Goal: Communication & Community: Answer question/provide support

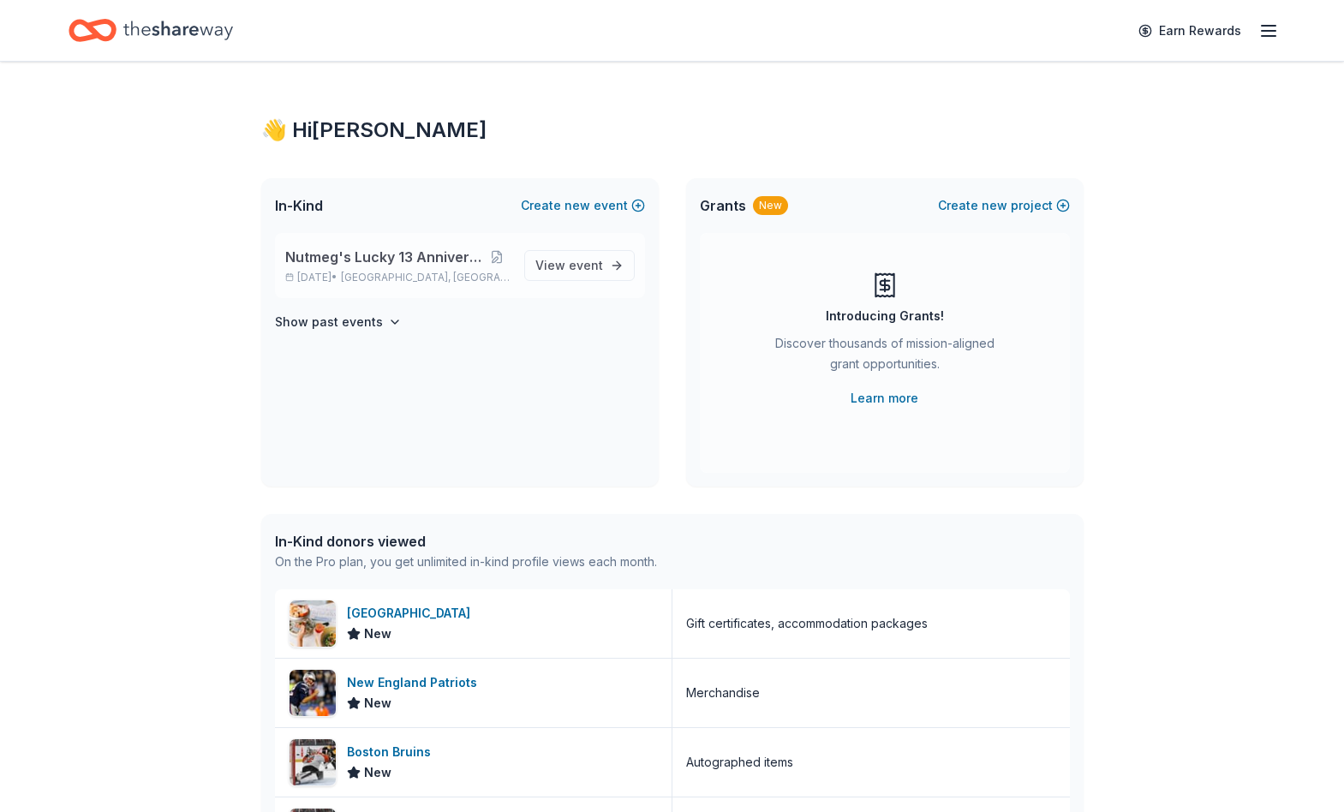
click at [416, 256] on span "Nutmeg's Lucky 13 Anniversary Event" at bounding box center [384, 257] width 199 height 21
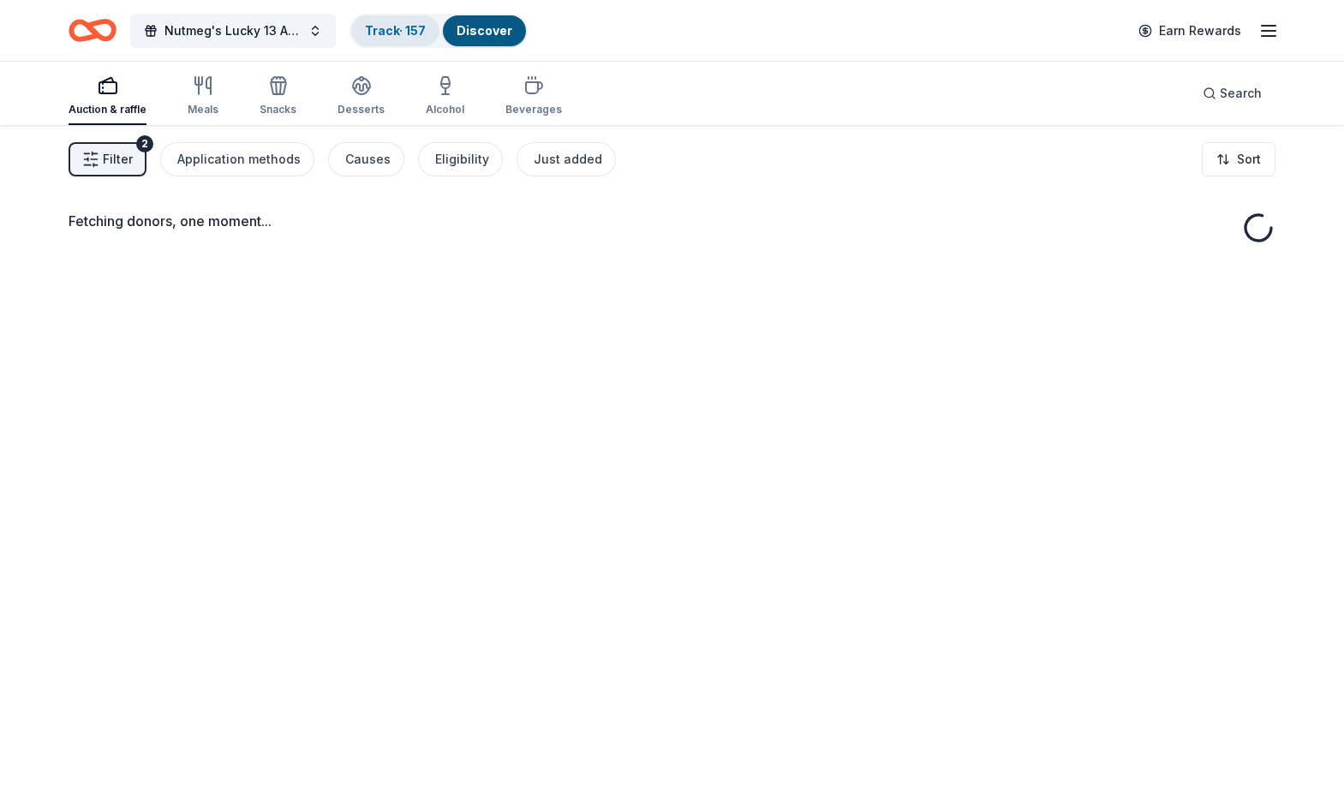
click at [380, 44] on div "Track · 157" at bounding box center [395, 30] width 88 height 31
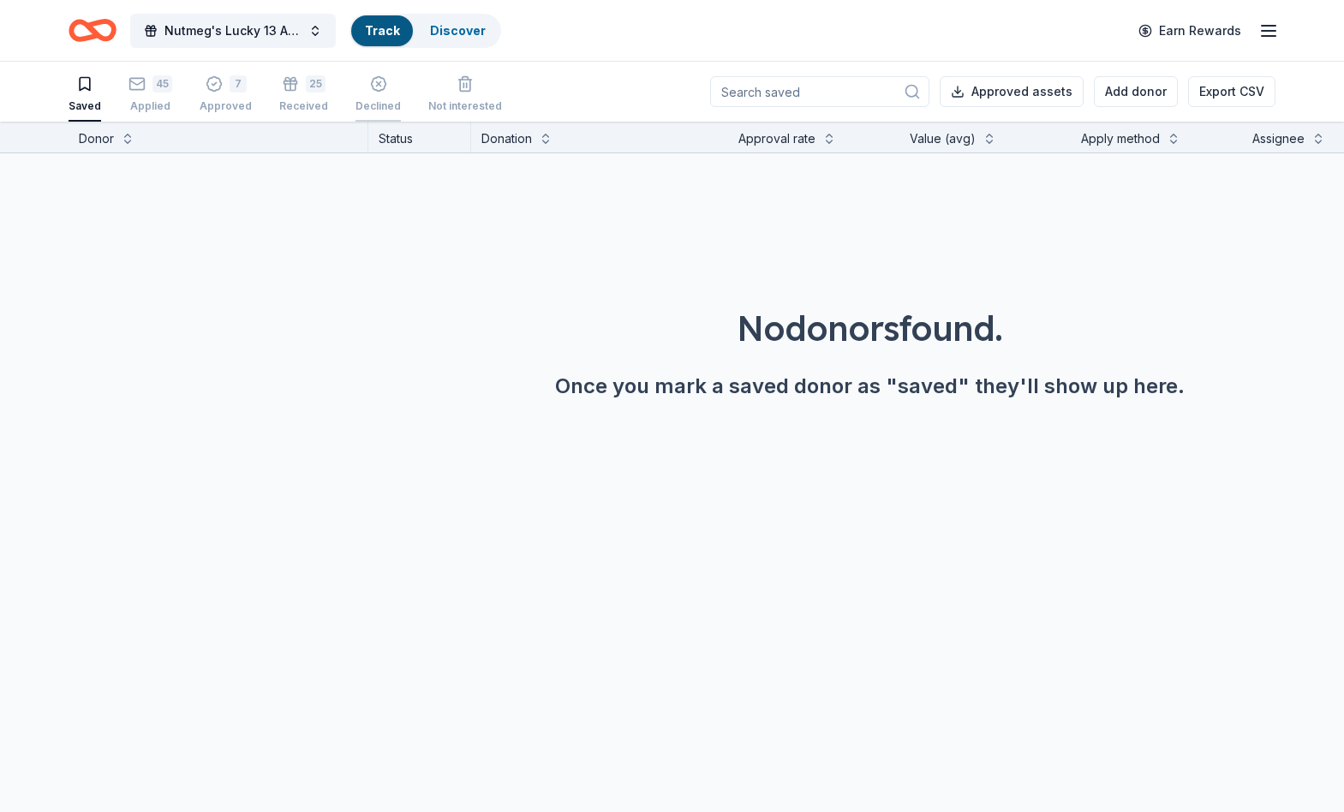
click at [356, 90] on div "button" at bounding box center [378, 83] width 45 height 17
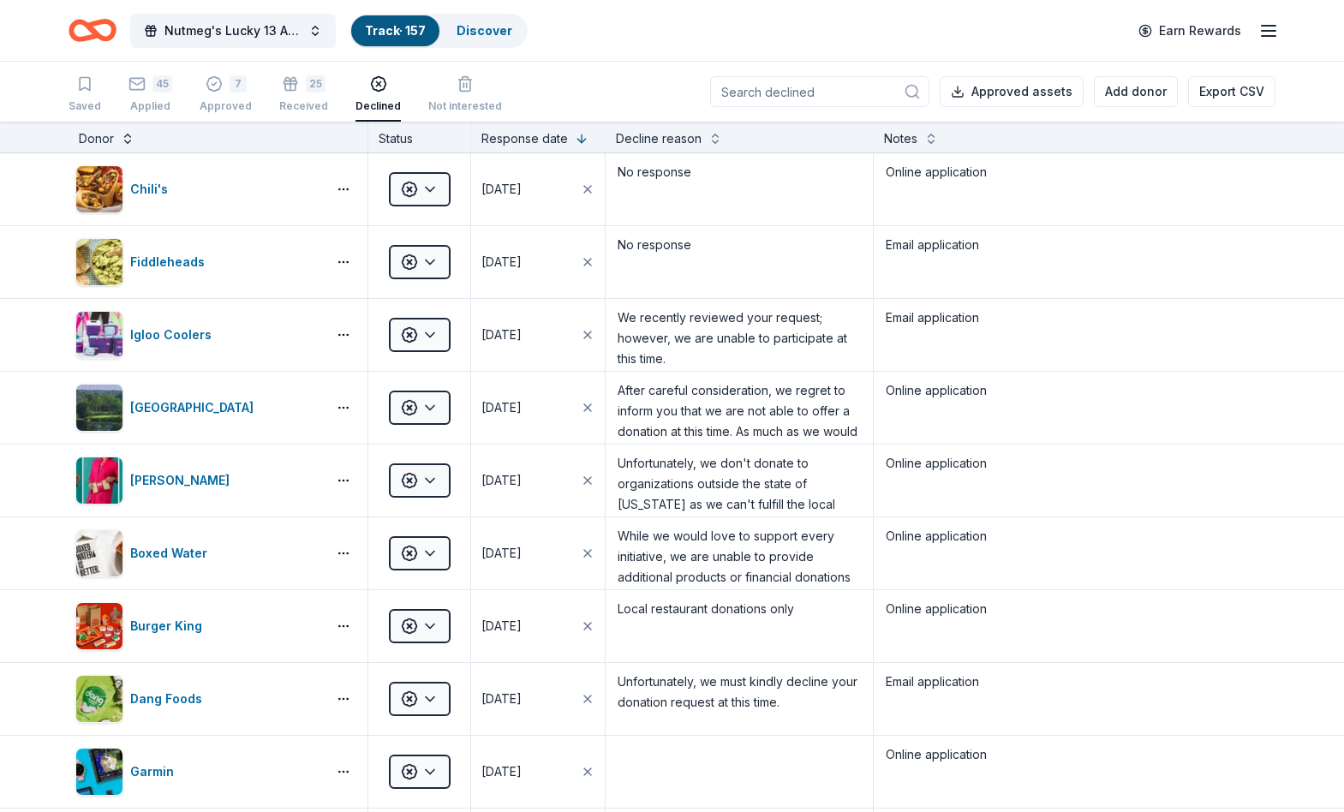
click at [126, 138] on button at bounding box center [128, 137] width 14 height 17
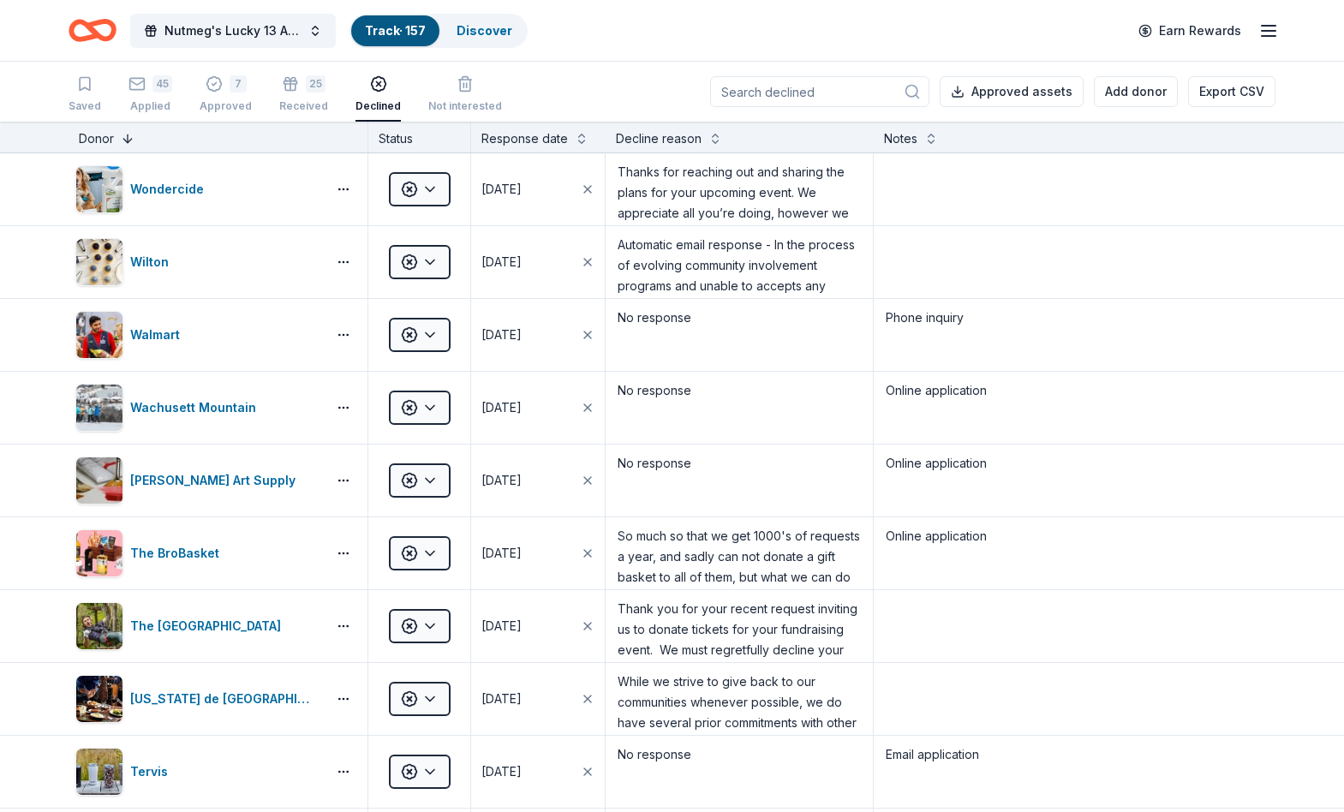
click at [126, 138] on button at bounding box center [128, 137] width 14 height 17
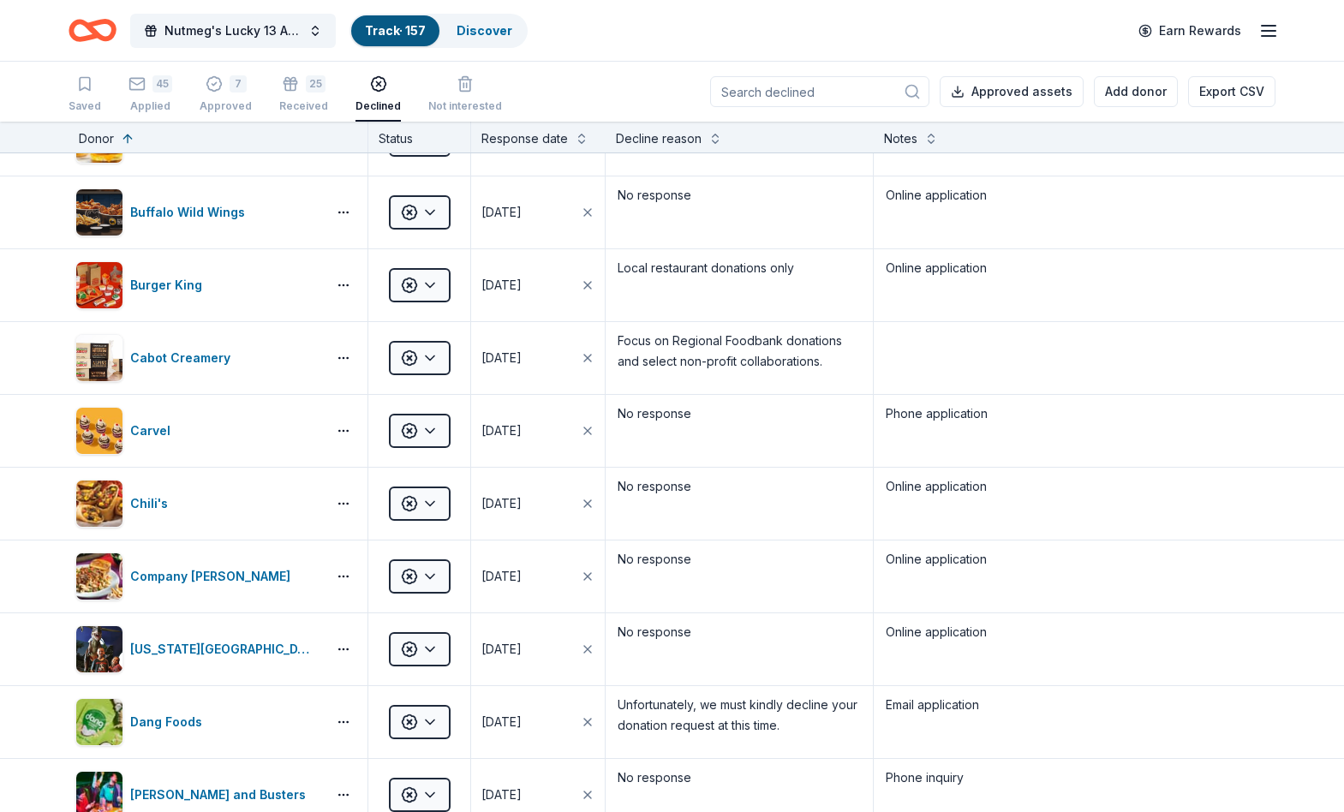
scroll to position [1002, 0]
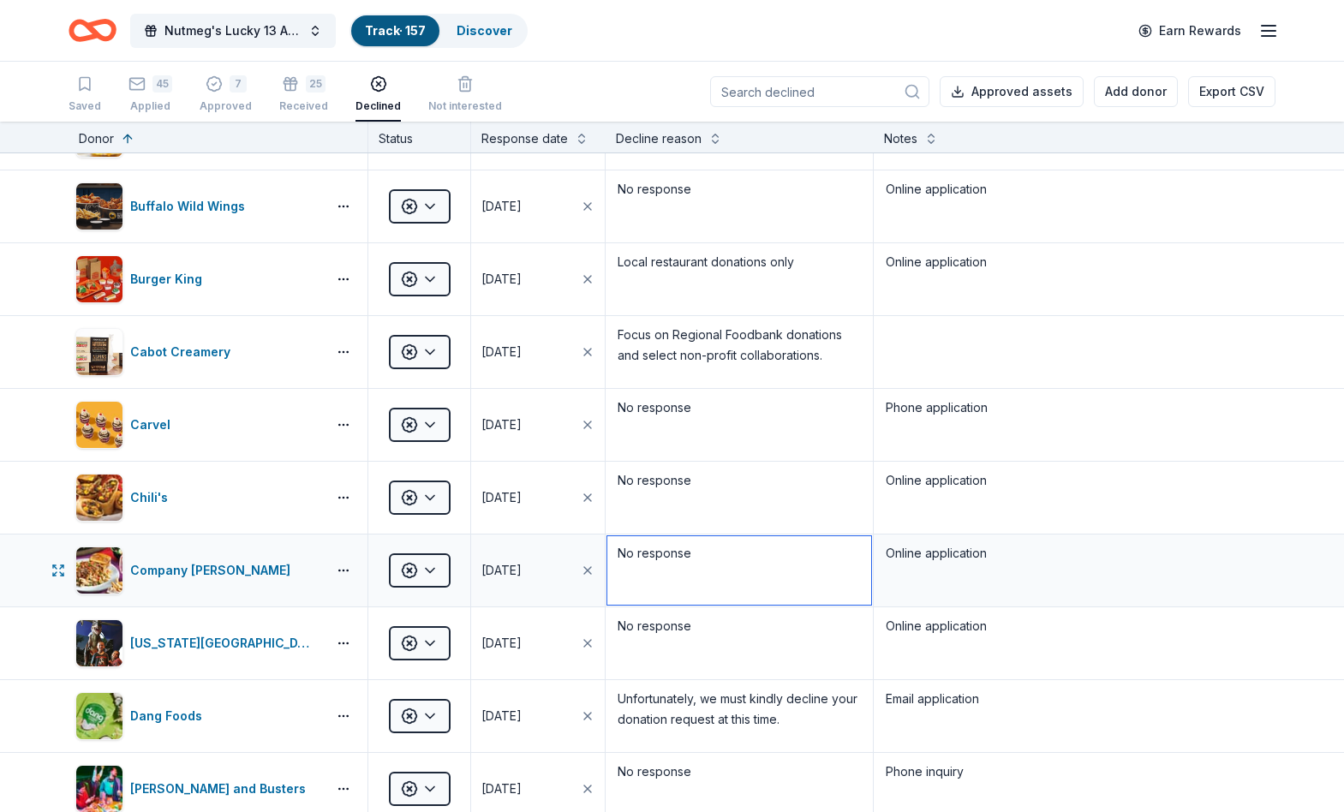
drag, startPoint x: 769, startPoint y: 566, endPoint x: 580, endPoint y: 547, distance: 190.4
click at [607, 547] on textarea "No response" at bounding box center [739, 570] width 264 height 69
paste textarea "Thank you for expressing your interest in [PERSON_NAME] Charitables. [PERSON_NA…"
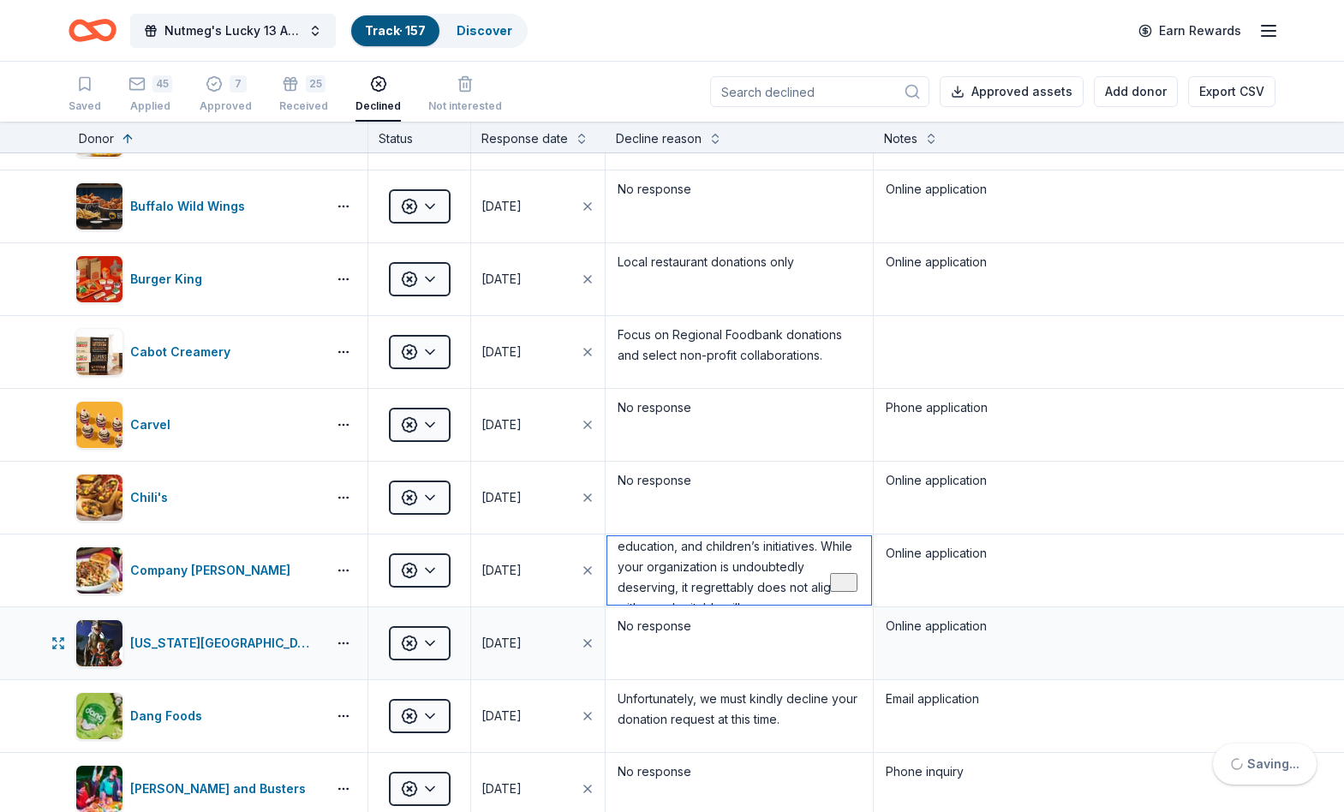
scroll to position [110, 0]
type textarea "Thank you for expressing your interest in [PERSON_NAME] Charitables. [PERSON_NA…"
click at [960, 605] on div "Online application" at bounding box center [1075, 571] width 403 height 72
click at [967, 591] on textarea "Online application" at bounding box center [1075, 570] width 399 height 69
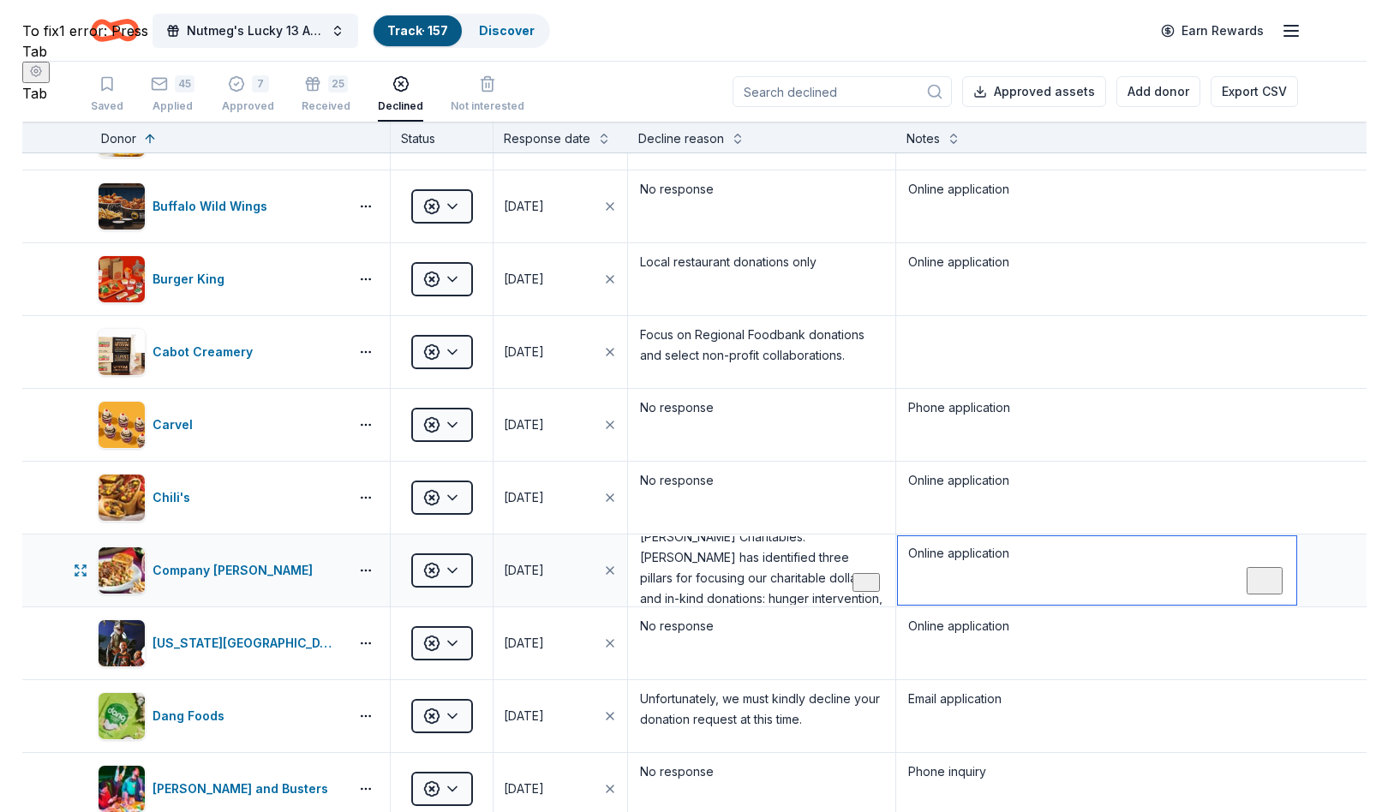
scroll to position [0, 0]
